Goal: Task Accomplishment & Management: Use online tool/utility

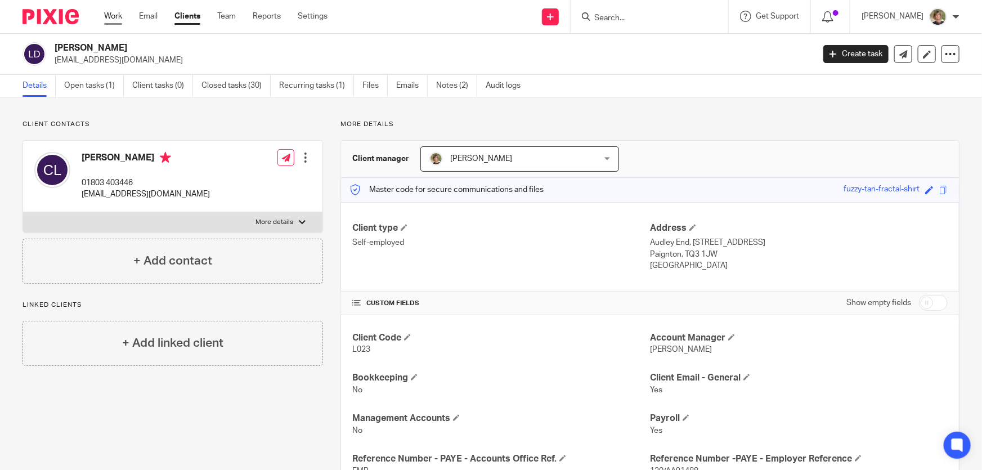
click at [111, 14] on link "Work" at bounding box center [113, 16] width 18 height 11
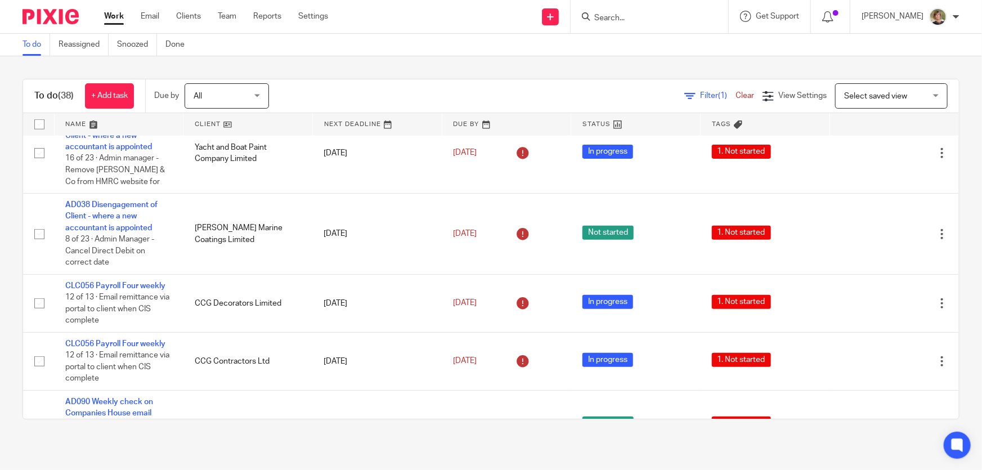
scroll to position [460, 0]
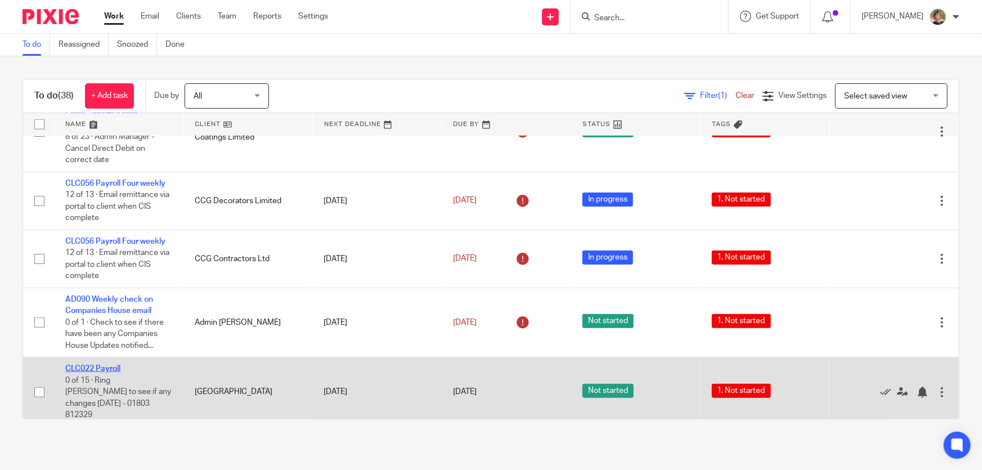
click at [106, 366] on link "CLC022 Payroll" at bounding box center [92, 369] width 55 height 8
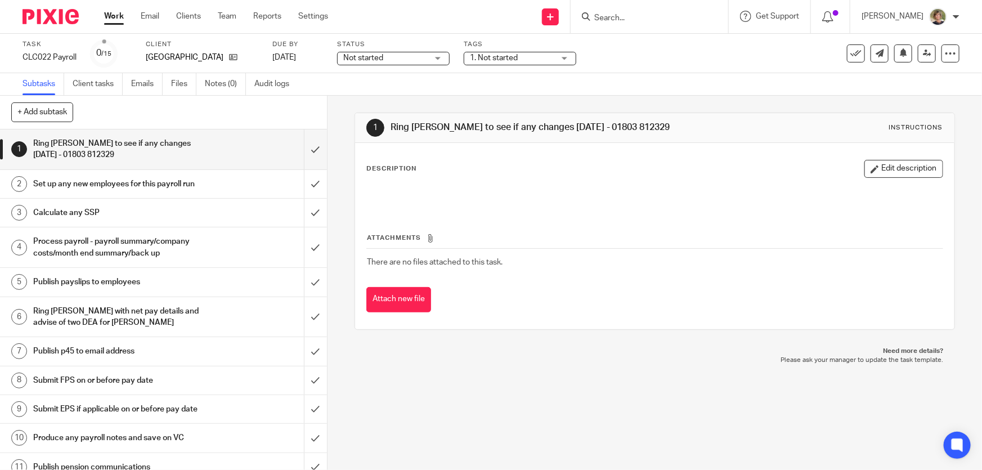
click at [438, 57] on div "Not started Not started" at bounding box center [393, 59] width 113 height 14
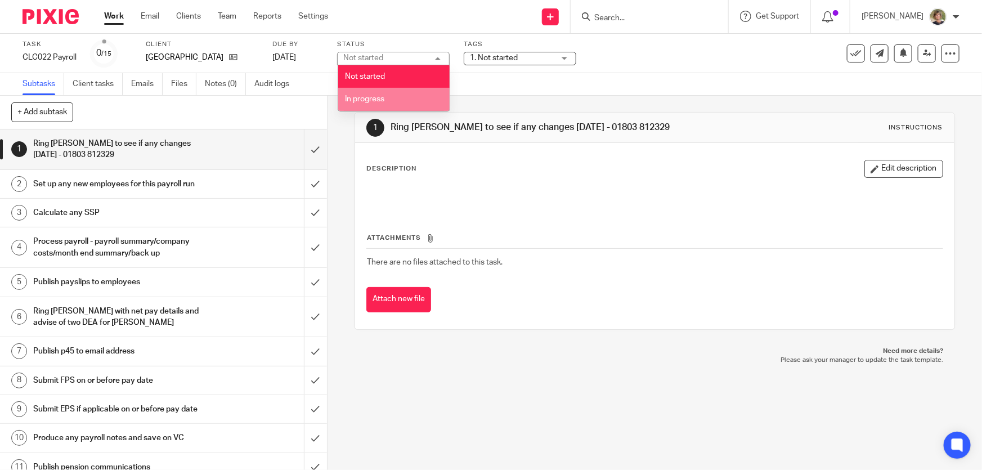
click at [372, 98] on span "In progress" at bounding box center [365, 99] width 39 height 8
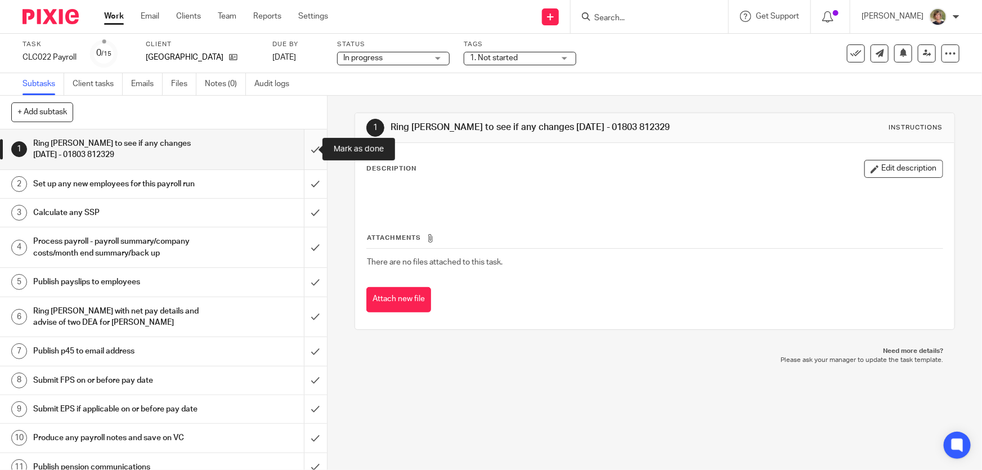
click at [304, 149] on input "submit" at bounding box center [163, 149] width 327 height 40
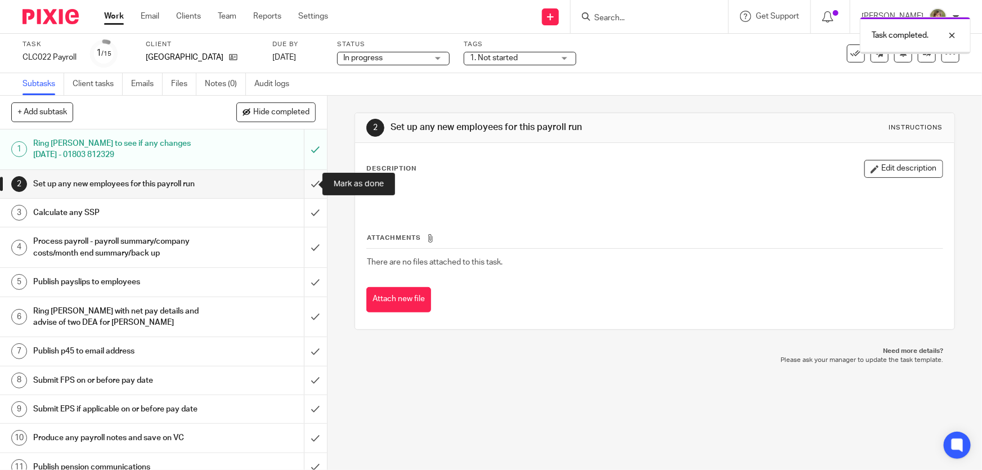
click at [306, 182] on input "submit" at bounding box center [163, 184] width 327 height 28
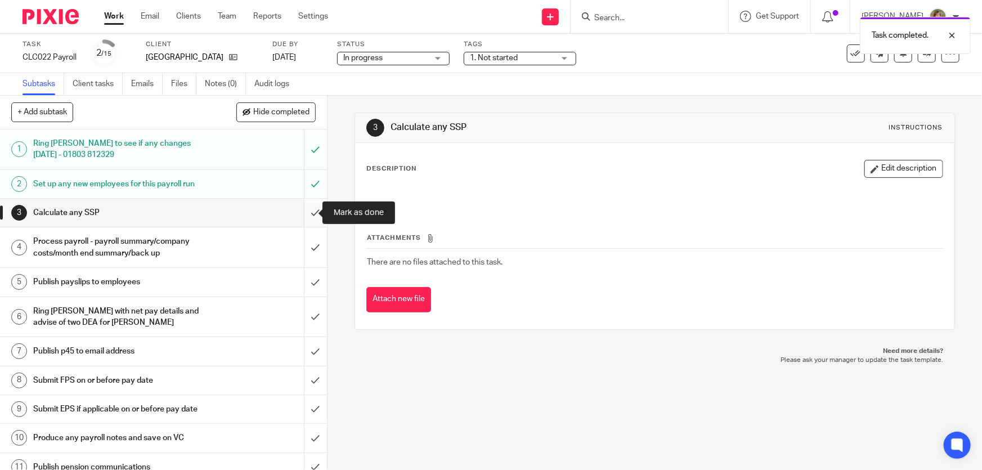
click at [305, 212] on input "submit" at bounding box center [163, 213] width 327 height 28
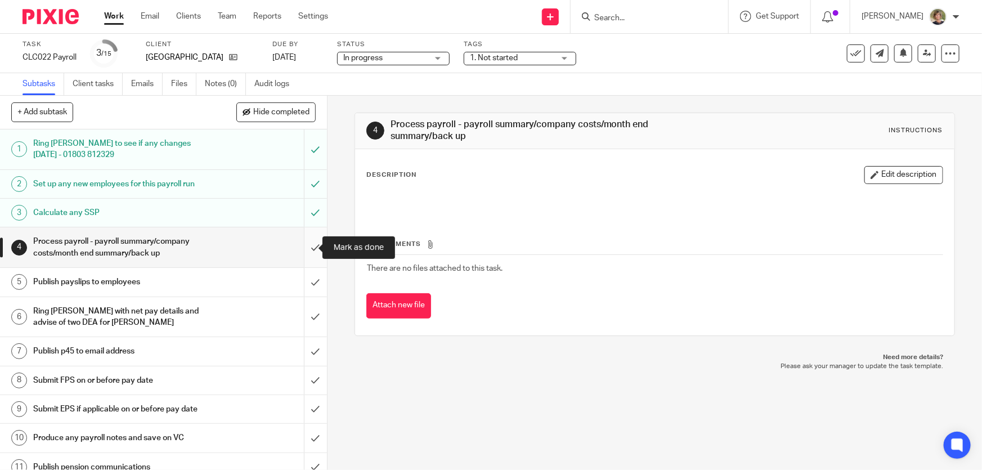
click at [305, 245] on input "submit" at bounding box center [163, 247] width 327 height 40
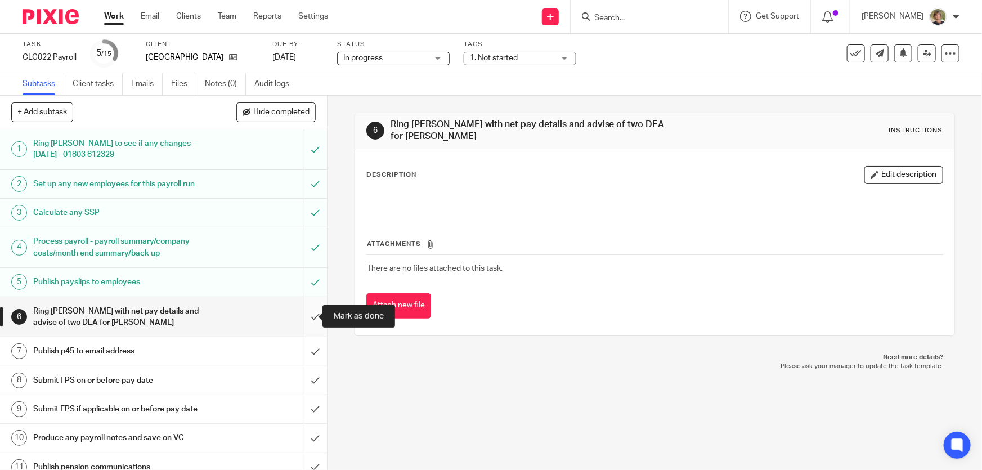
click at [305, 315] on input "submit" at bounding box center [163, 317] width 327 height 40
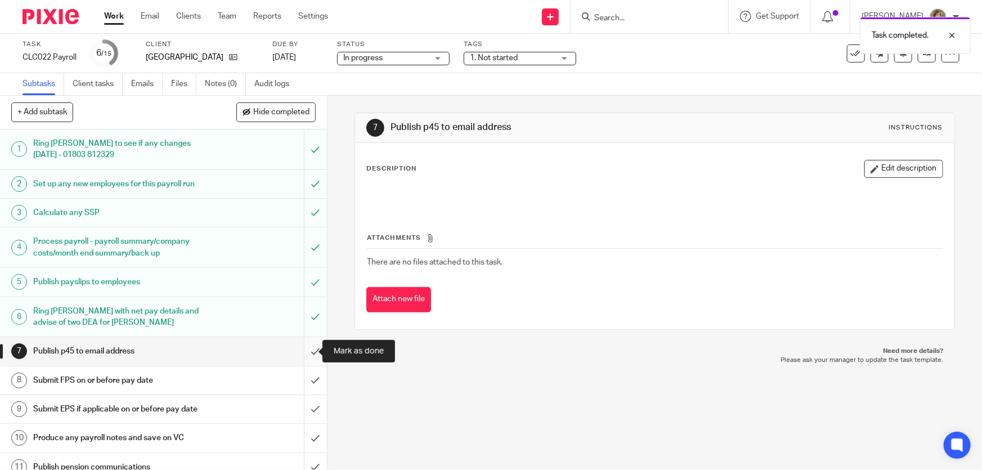
click at [303, 351] on input "submit" at bounding box center [163, 351] width 327 height 28
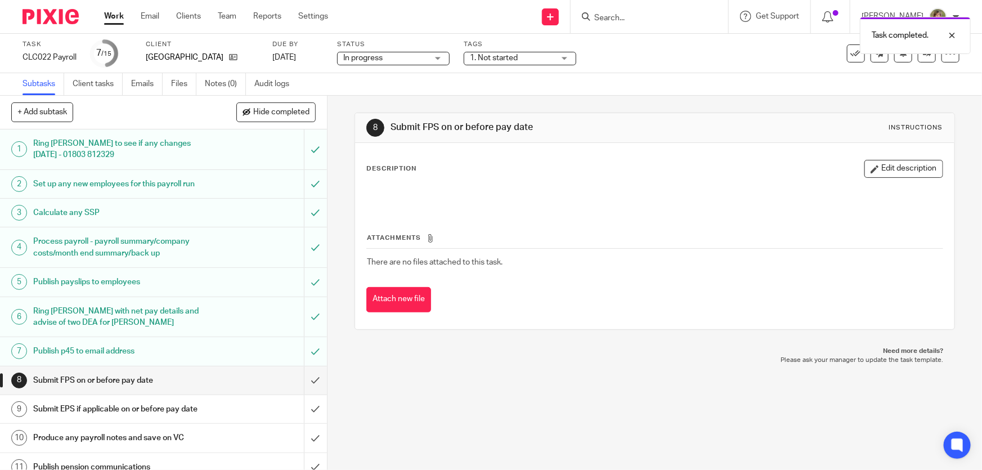
click at [108, 13] on link "Work" at bounding box center [114, 16] width 20 height 11
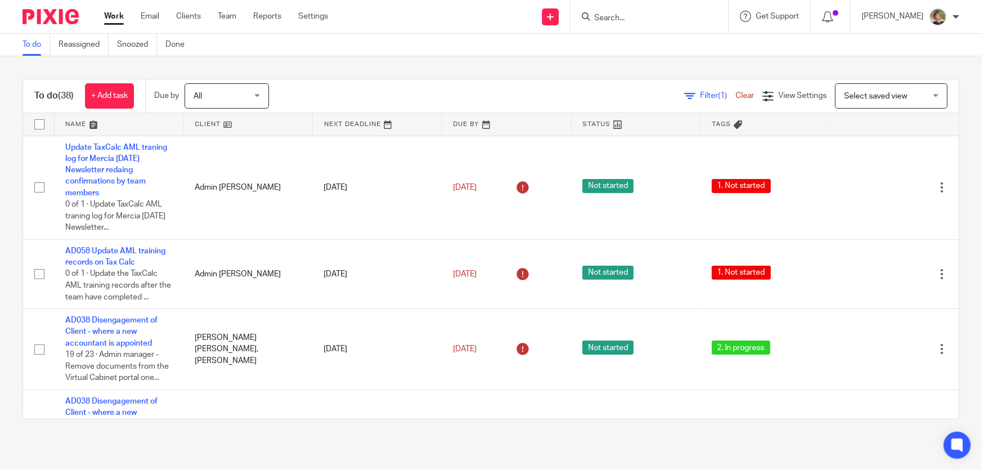
click at [929, 11] on div "[PERSON_NAME]" at bounding box center [911, 17] width 98 height 18
click at [905, 74] on span "Logout" at bounding box center [907, 78] width 25 height 8
